Goal: Information Seeking & Learning: Learn about a topic

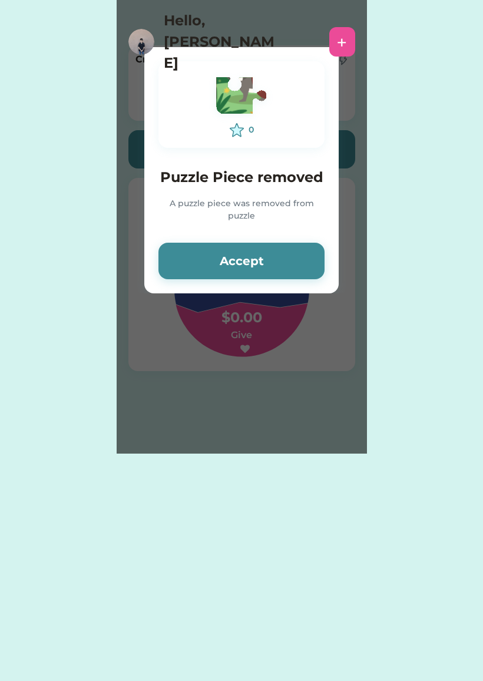
click at [302, 257] on button "Accept" at bounding box center [242, 261] width 166 height 37
click at [236, 107] on img at bounding box center [241, 97] width 65 height 51
click at [245, 261] on button "Accept" at bounding box center [242, 261] width 166 height 37
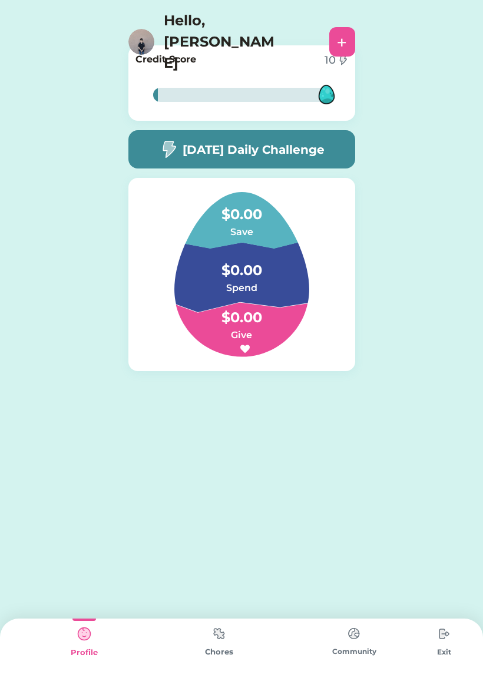
click at [222, 637] on img at bounding box center [219, 633] width 24 height 23
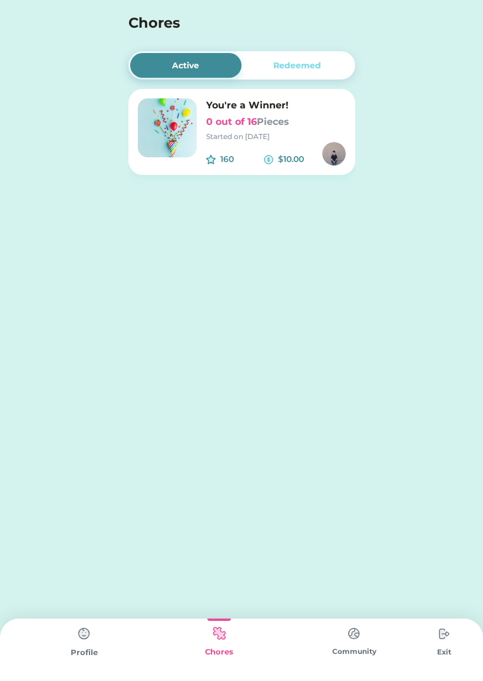
click at [311, 124] on h6 "0 out of 16 Pieces" at bounding box center [276, 122] width 140 height 14
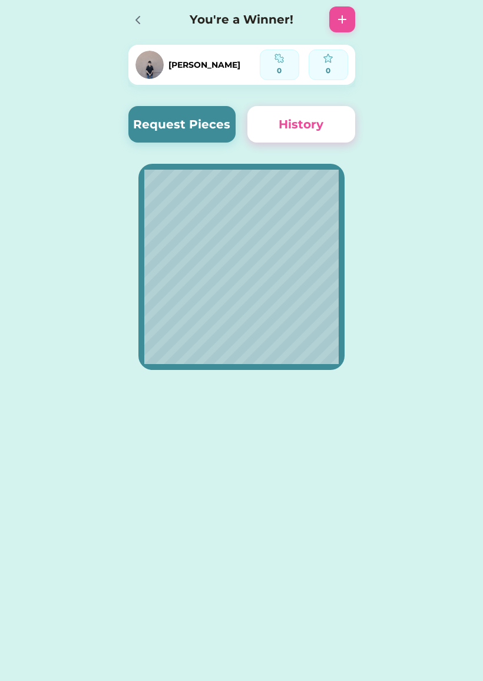
click at [216, 124] on button "Request Pieces" at bounding box center [182, 124] width 108 height 37
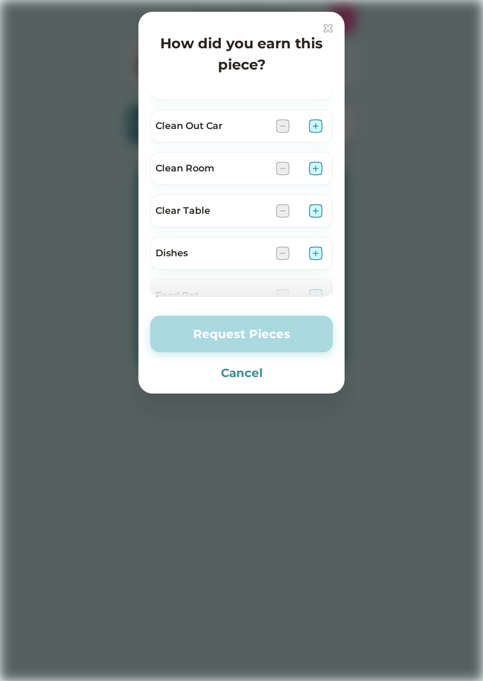
scroll to position [113, 0]
click at [316, 164] on img at bounding box center [316, 168] width 14 height 14
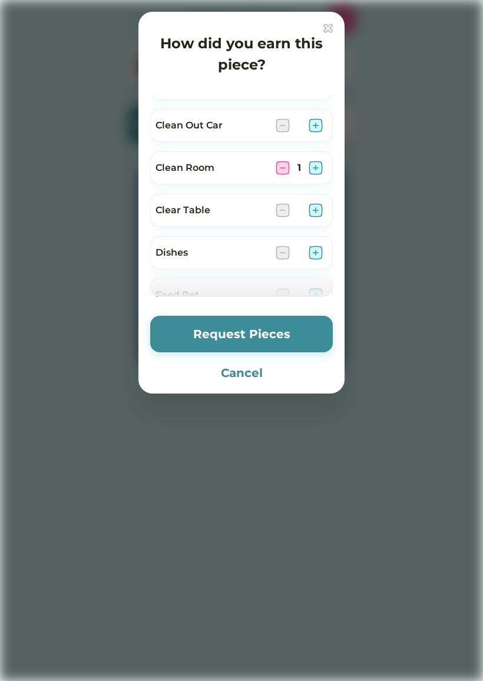
click at [283, 166] on img at bounding box center [283, 168] width 14 height 14
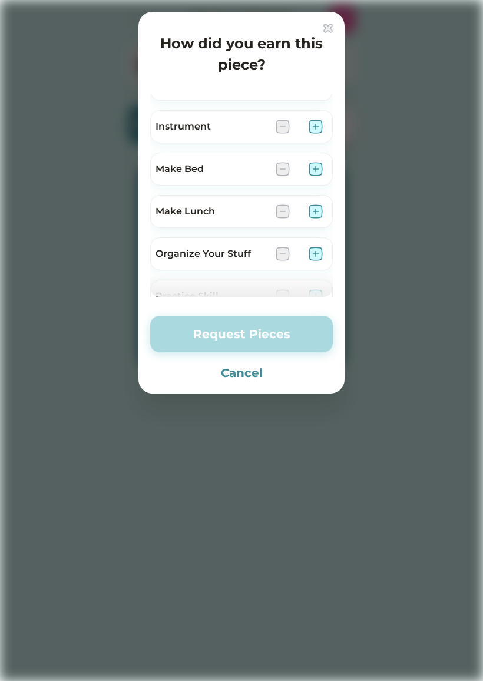
scroll to position [452, 0]
click at [318, 170] on img at bounding box center [316, 168] width 14 height 14
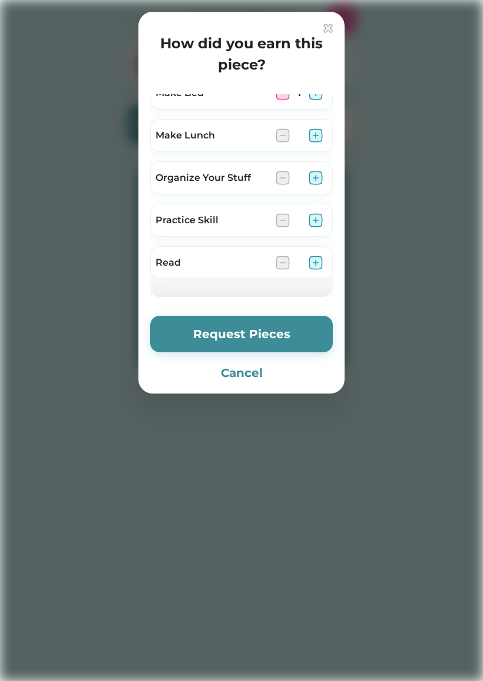
scroll to position [549, 0]
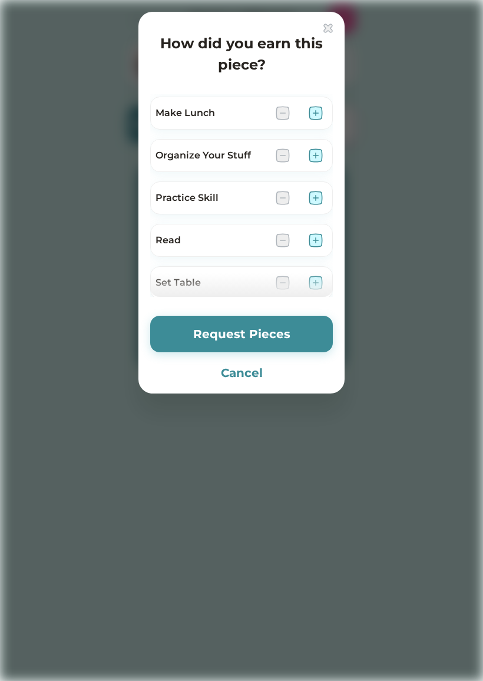
click at [309, 157] on img at bounding box center [316, 155] width 14 height 14
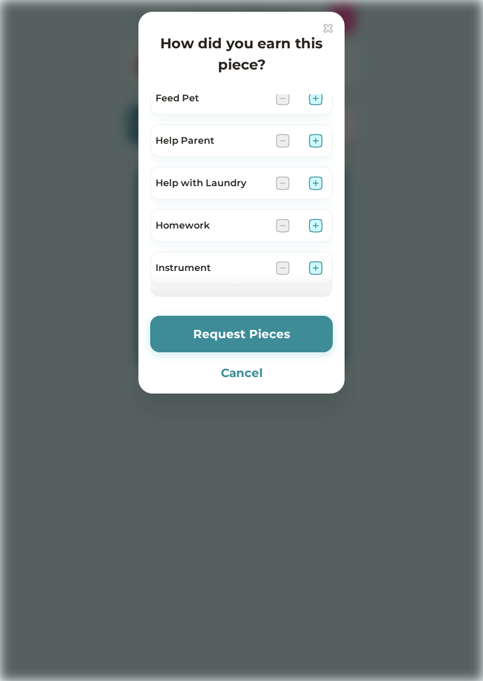
scroll to position [306, 0]
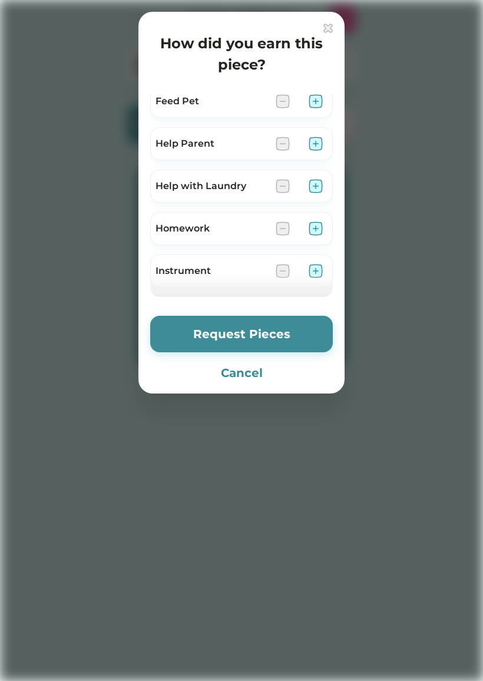
click at [311, 187] on img at bounding box center [316, 186] width 14 height 14
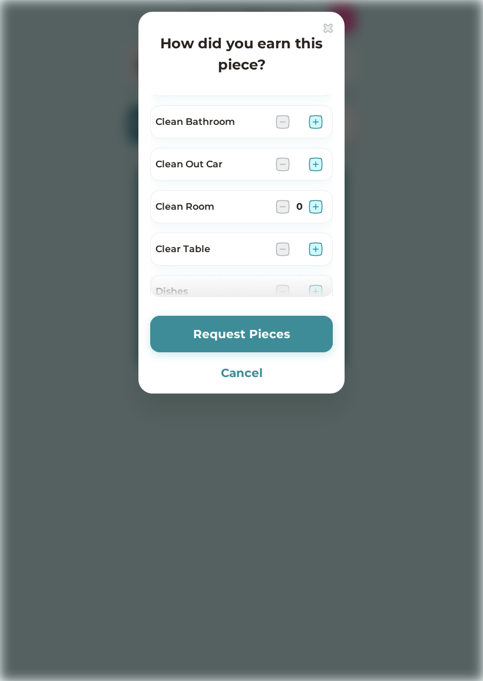
scroll to position [72, 0]
click at [310, 213] on img at bounding box center [316, 209] width 14 height 14
click at [301, 332] on button "Request Pieces" at bounding box center [241, 334] width 183 height 37
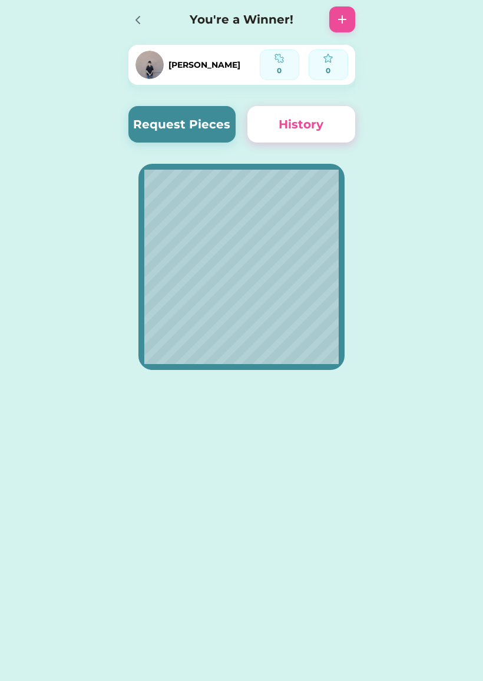
click at [341, 132] on button "History" at bounding box center [301, 124] width 108 height 37
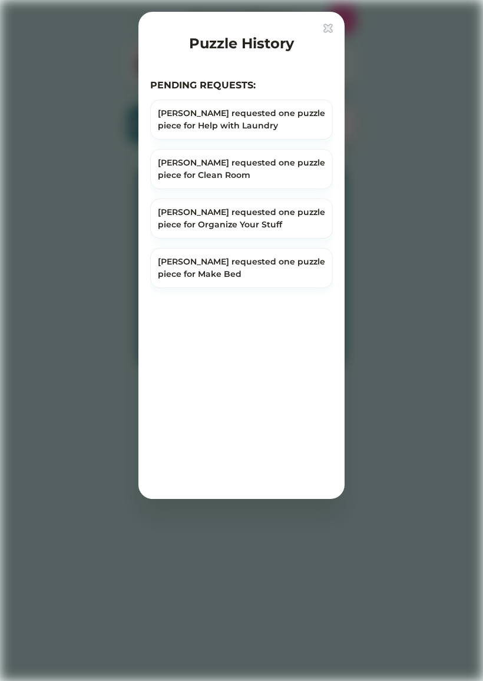
click at [322, 32] on div "Puzzle History" at bounding box center [241, 42] width 183 height 36
click at [324, 27] on img at bounding box center [328, 28] width 9 height 9
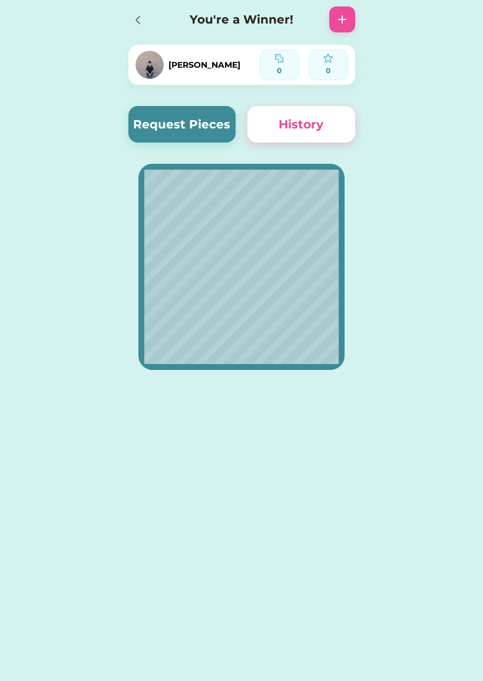
click at [130, 16] on div at bounding box center [137, 20] width 18 height 18
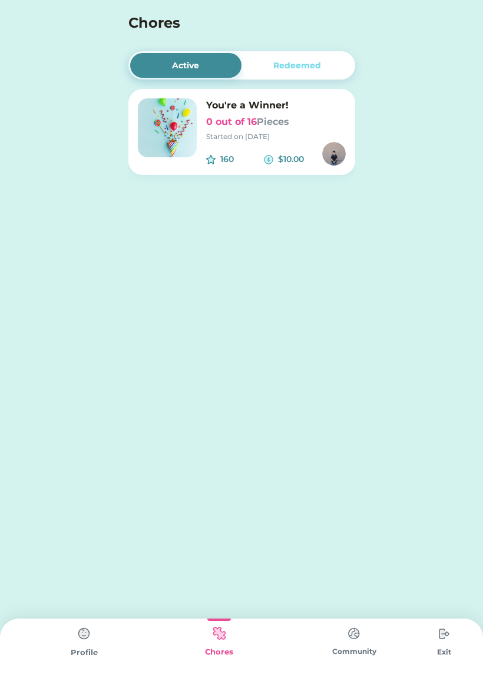
click at [314, 60] on div "Redeemed" at bounding box center [297, 66] width 48 height 12
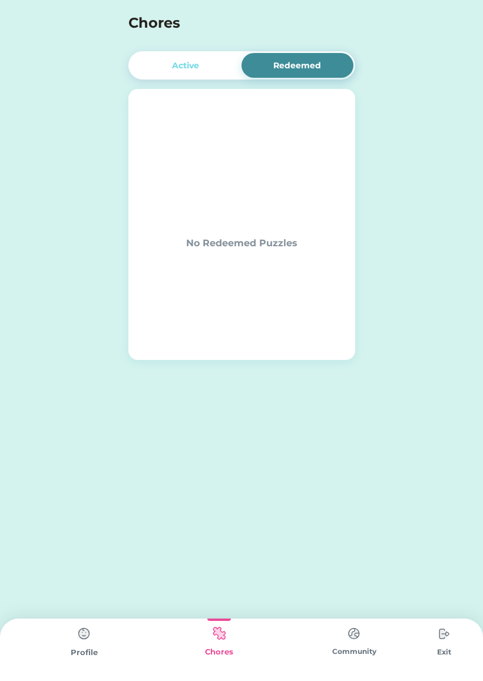
click at [162, 64] on div "Active" at bounding box center [186, 65] width 112 height 25
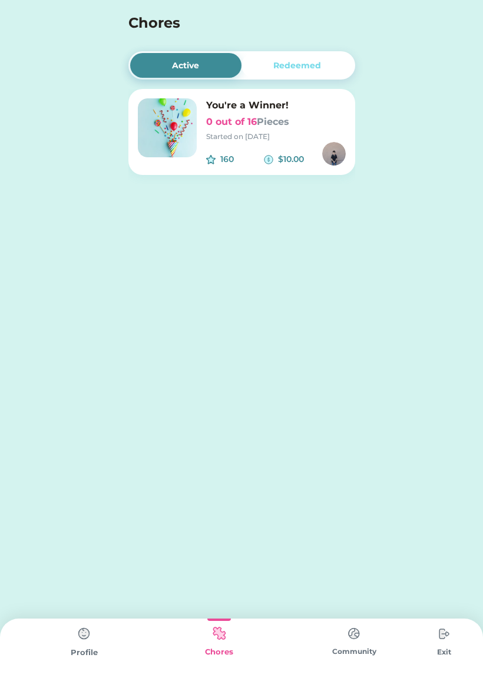
click at [313, 136] on div "Started on [DATE]" at bounding box center [276, 136] width 140 height 11
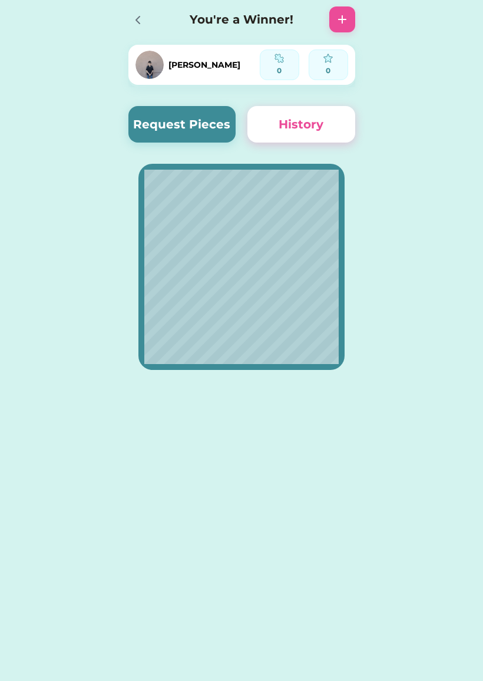
click at [316, 121] on button "History" at bounding box center [301, 124] width 108 height 37
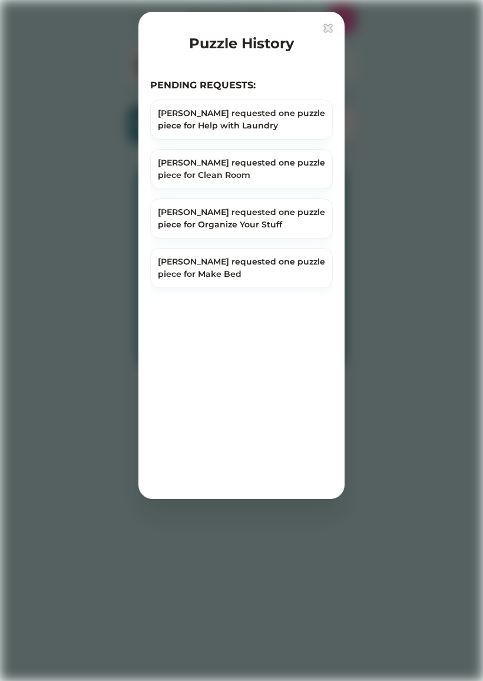
click at [326, 32] on img at bounding box center [328, 28] width 9 height 9
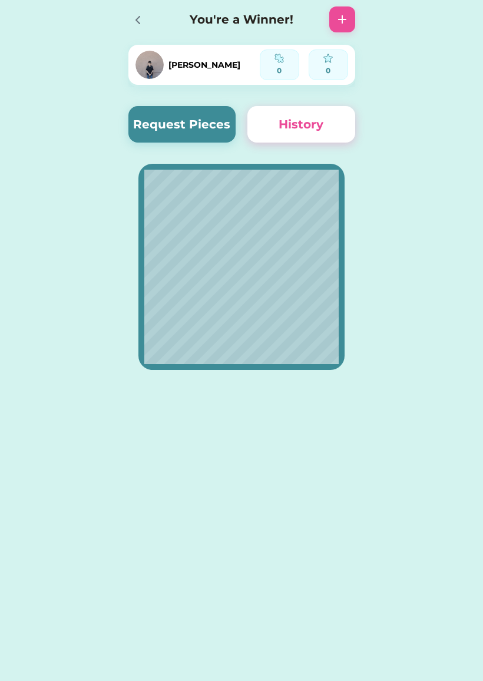
click at [153, 21] on div at bounding box center [141, 19] width 26 height 26
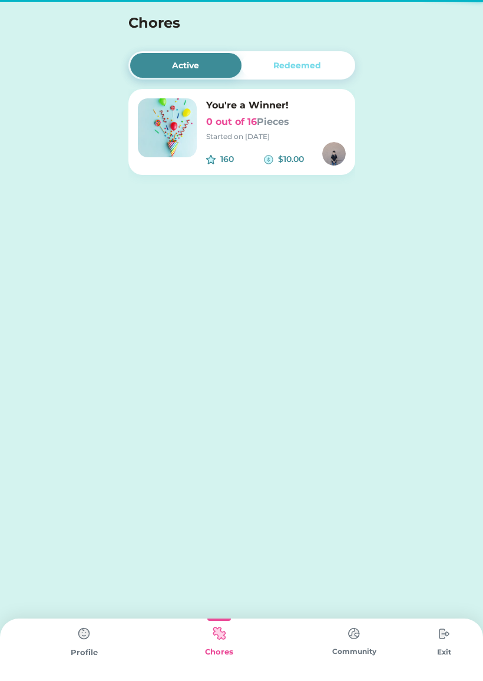
click at [84, 633] on img at bounding box center [84, 634] width 24 height 24
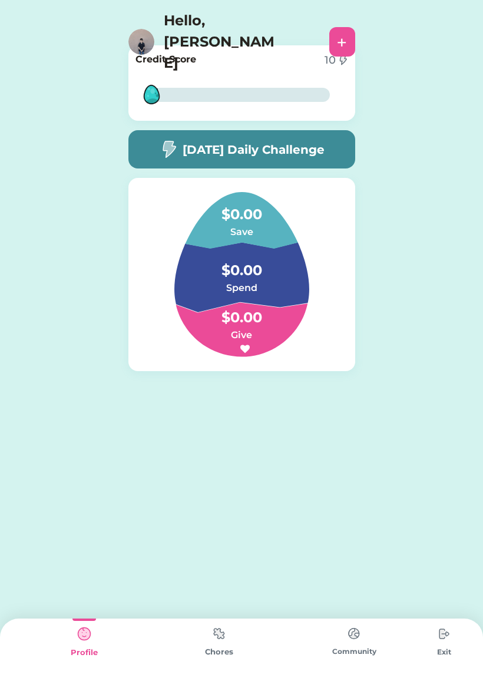
click at [274, 307] on h4 "$0.00" at bounding box center [242, 311] width 118 height 33
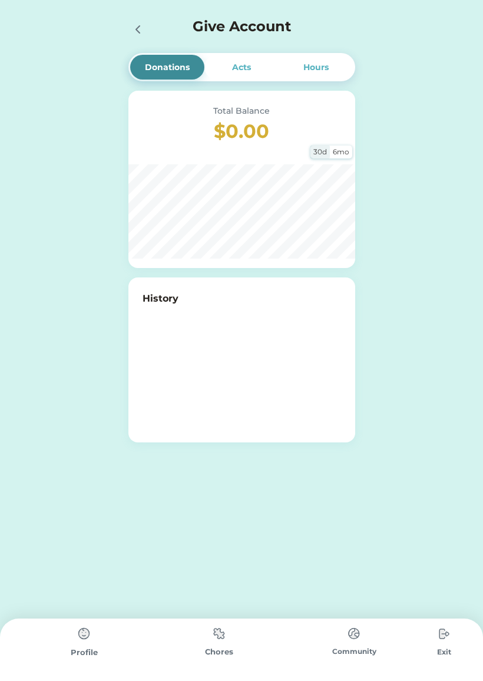
click at [261, 67] on div "Acts" at bounding box center [241, 67] width 74 height 25
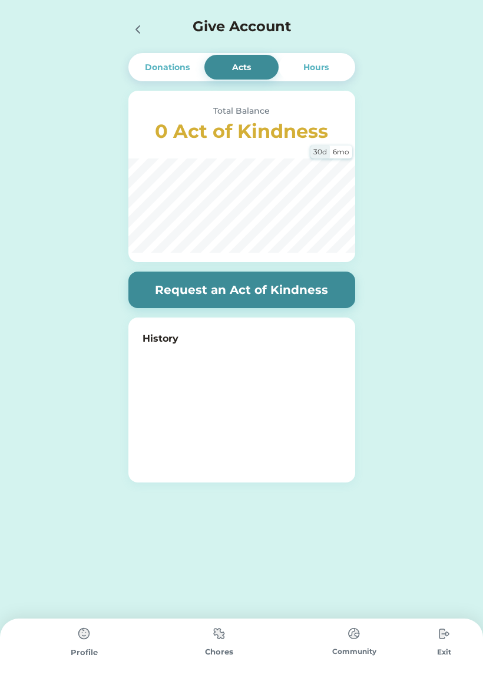
click at [134, 40] on div at bounding box center [141, 29] width 26 height 26
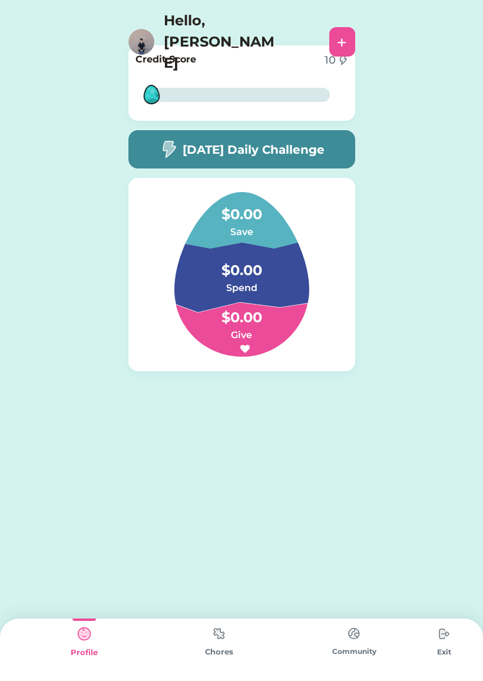
click at [318, 157] on h5 "[DATE] Daily Challenge" at bounding box center [254, 150] width 142 height 18
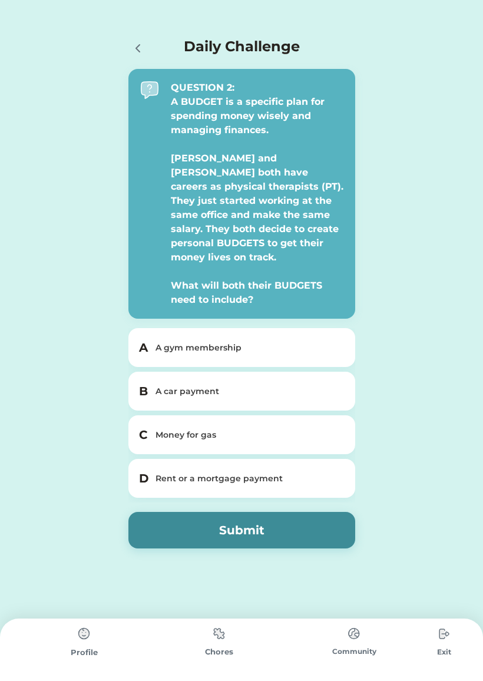
click at [339, 429] on div "Money for gas" at bounding box center [249, 435] width 187 height 12
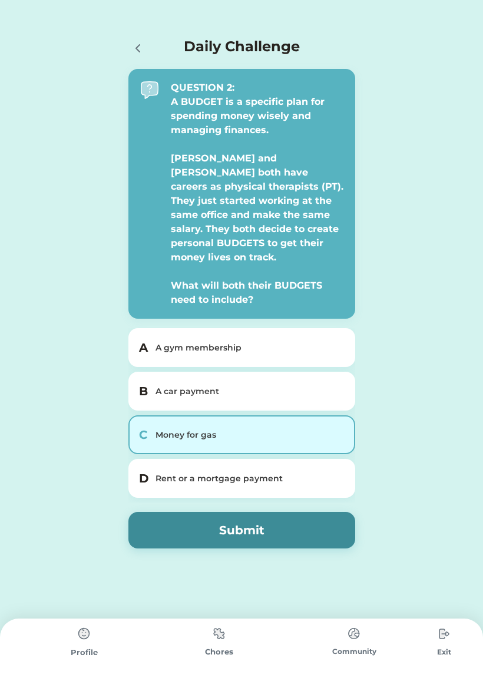
click at [321, 473] on div "Rent or a mortgage payment" at bounding box center [249, 479] width 187 height 12
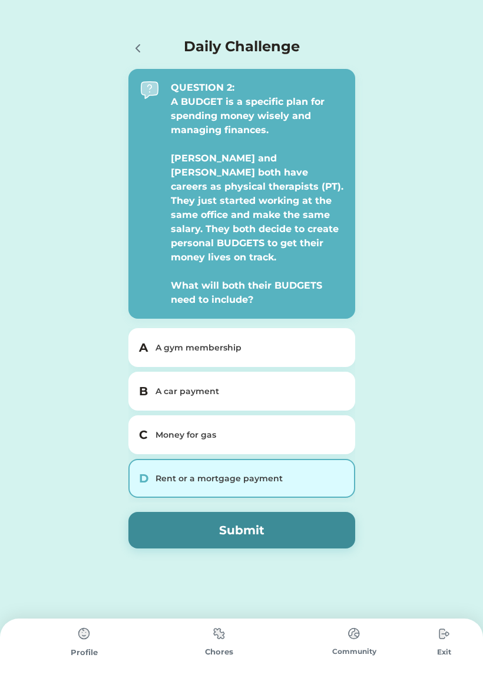
click at [324, 385] on div "A car payment" at bounding box center [249, 391] width 187 height 12
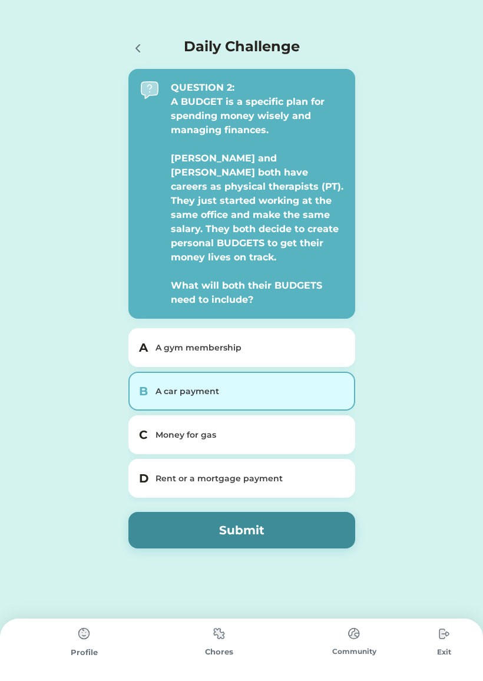
click at [315, 415] on div "C Money for gas" at bounding box center [241, 434] width 227 height 39
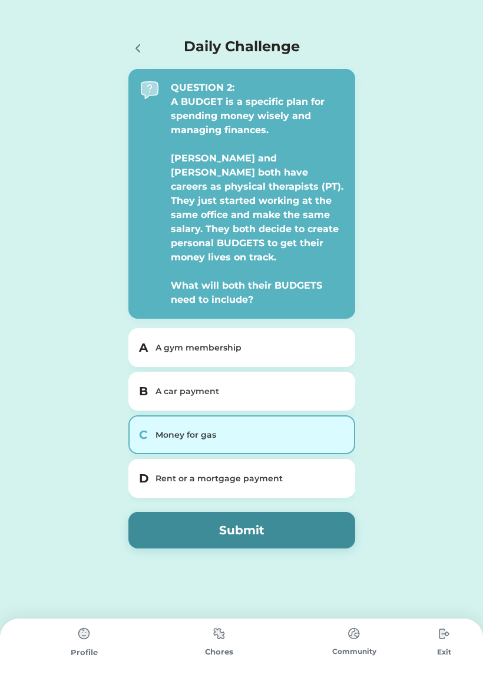
click at [321, 473] on div "Rent or a mortgage payment" at bounding box center [249, 479] width 187 height 12
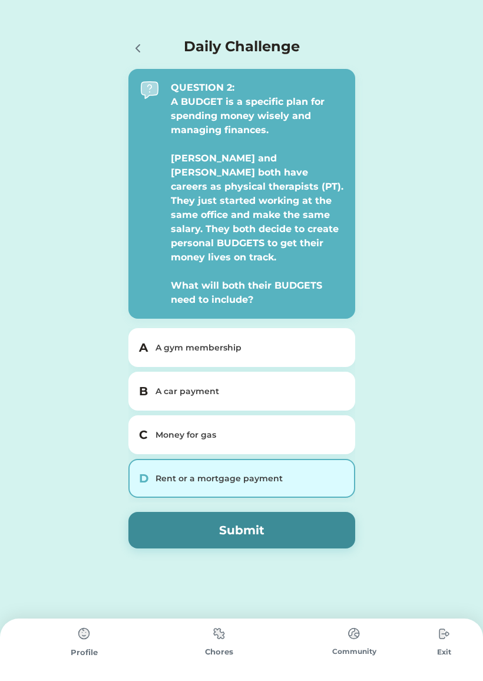
click at [323, 429] on div "Money for gas" at bounding box center [249, 435] width 187 height 12
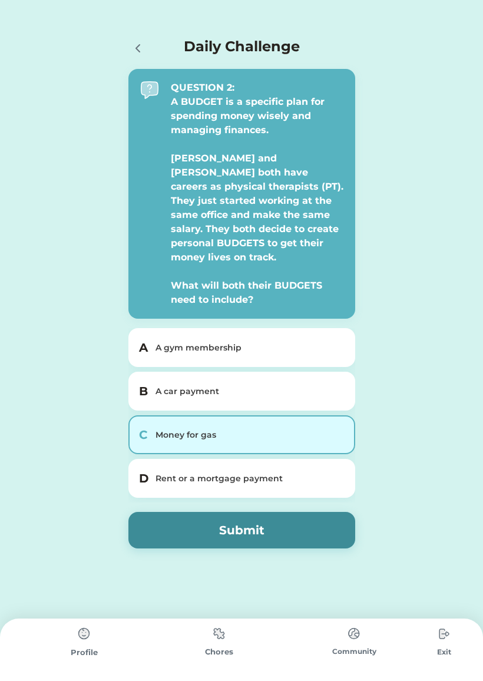
click at [327, 514] on button "Submit" at bounding box center [241, 530] width 227 height 37
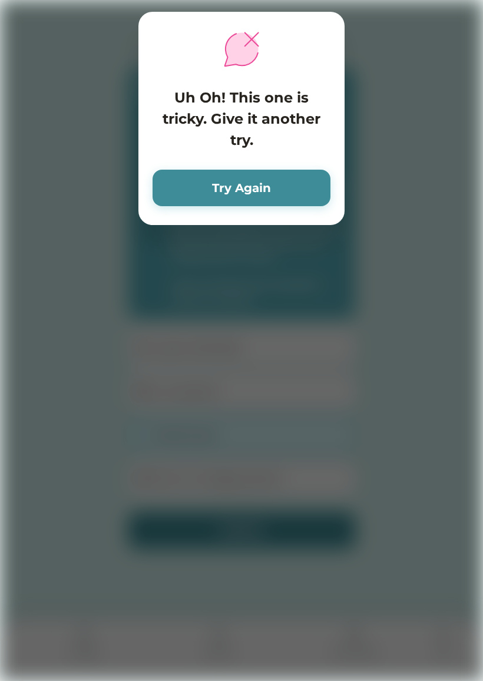
click at [299, 171] on button "Try Again" at bounding box center [242, 188] width 178 height 37
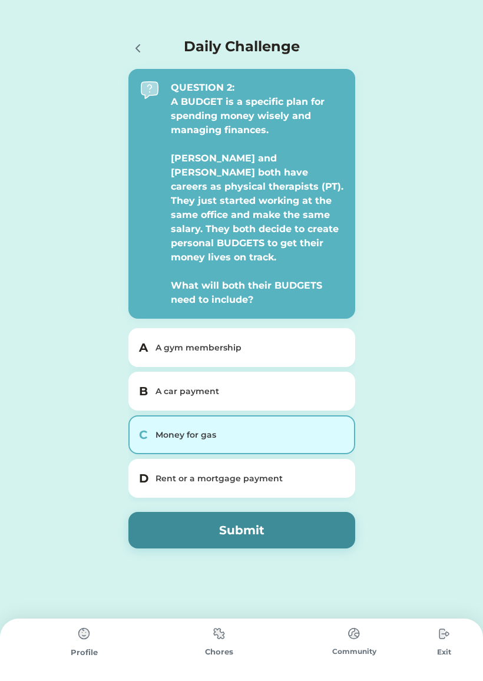
click at [152, 467] on div "D Rent or a mortgage payment" at bounding box center [241, 478] width 227 height 39
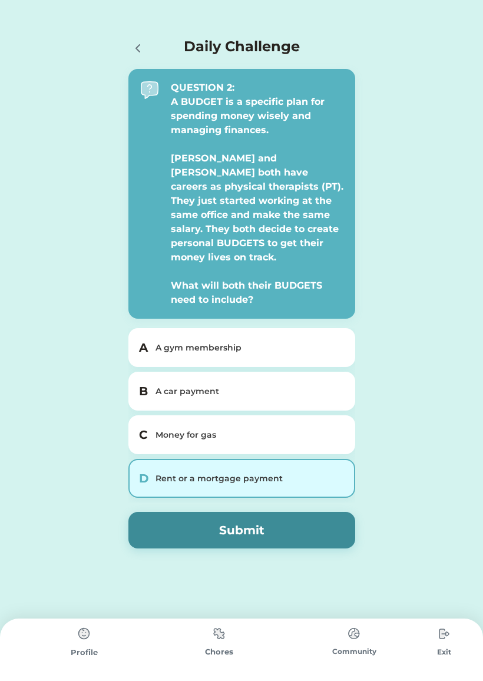
click at [326, 520] on button "Submit" at bounding box center [241, 530] width 227 height 37
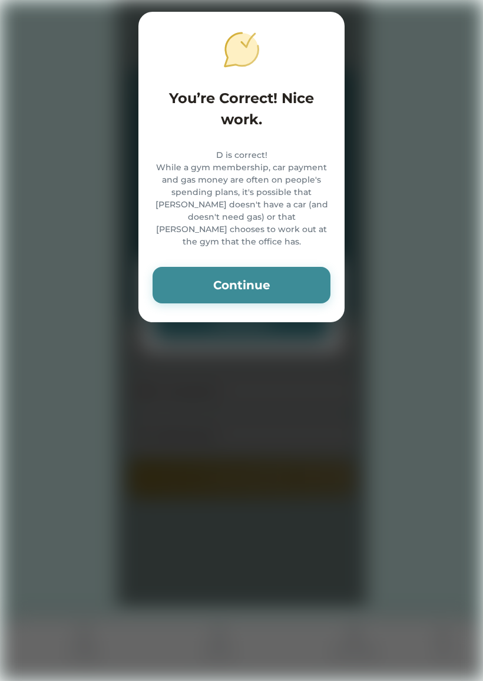
click at [198, 276] on button "Continue" at bounding box center [242, 285] width 178 height 37
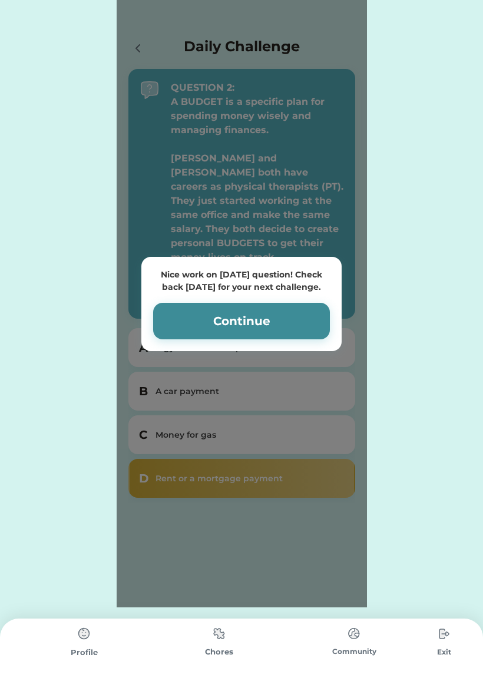
click at [303, 303] on button "Continue" at bounding box center [241, 321] width 177 height 37
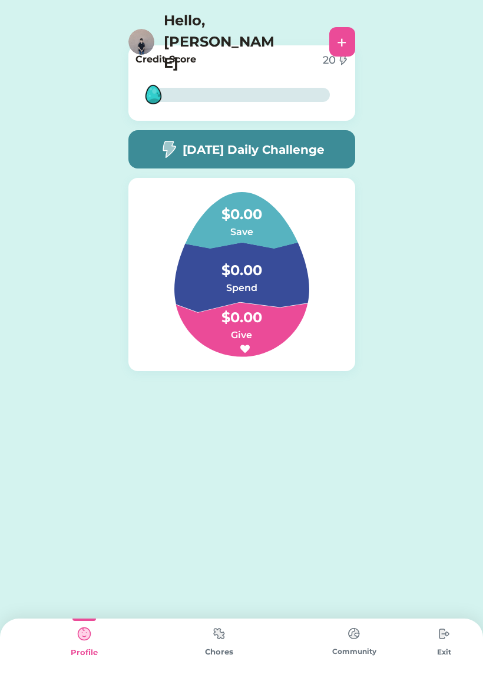
click at [297, 107] on div "2% 2%" at bounding box center [241, 94] width 177 height 38
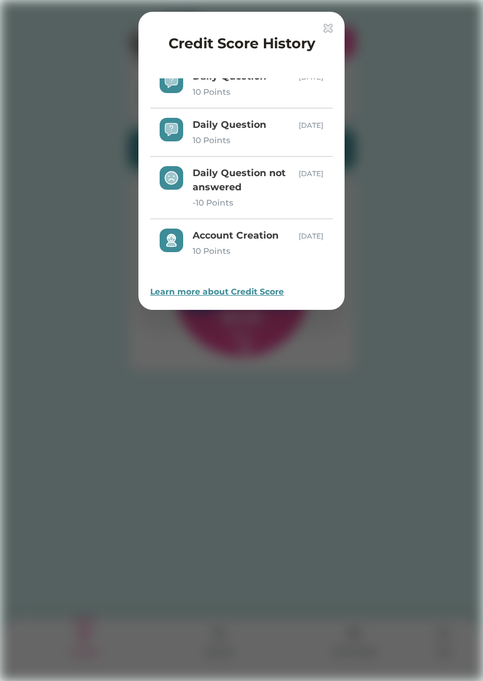
scroll to position [18, 0]
click at [412, 197] on div at bounding box center [241, 340] width 483 height 681
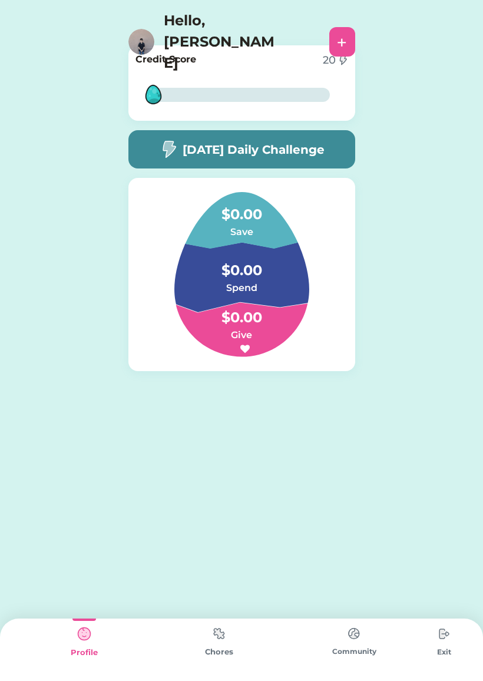
click at [230, 633] on img at bounding box center [219, 633] width 24 height 23
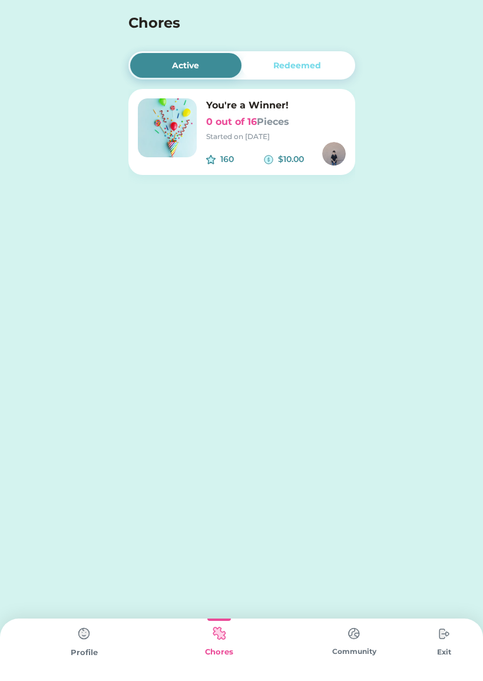
click at [156, 126] on img at bounding box center [167, 127] width 59 height 59
